Goal: Use online tool/utility: Utilize a website feature to perform a specific function

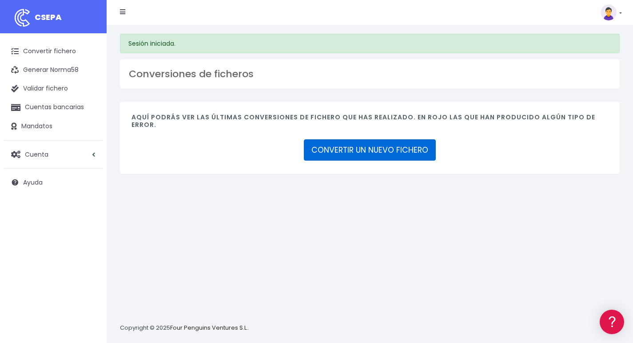
click at [376, 148] on link "CONVERTIR UN NUEVO FICHERO" at bounding box center [370, 149] width 132 height 21
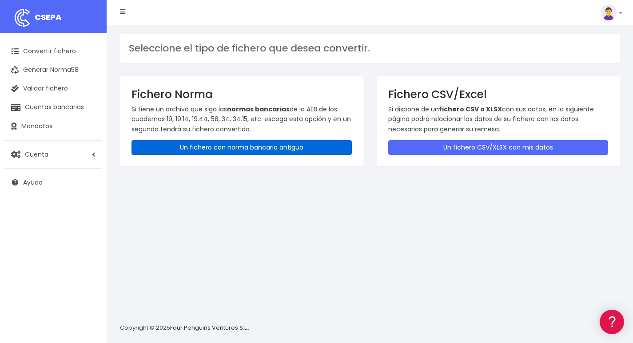
click at [235, 148] on link "Un fichero con norma bancaria antiguo" at bounding box center [241, 147] width 220 height 15
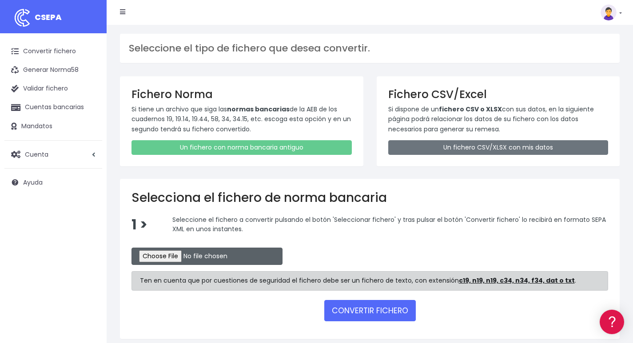
click at [178, 256] on input "file" at bounding box center [206, 256] width 151 height 17
type input "C:\fakepath\GRUPO 1 (1).xls"
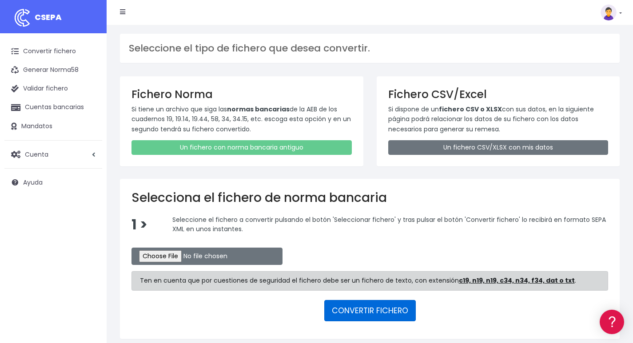
click at [371, 312] on button "CONVERTIR FICHERO" at bounding box center [369, 310] width 91 height 21
